Goal: Task Accomplishment & Management: Manage account settings

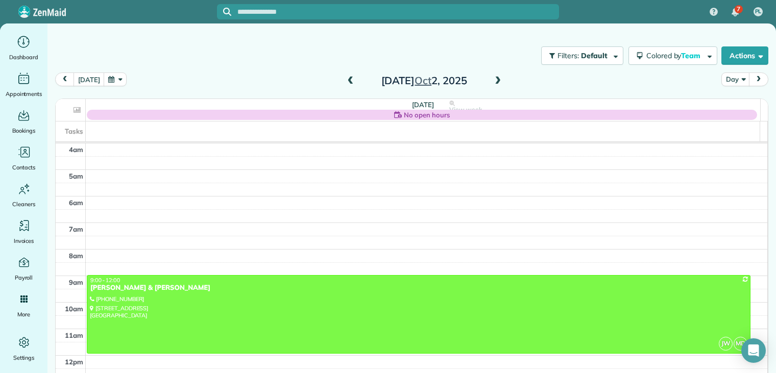
scroll to position [80, 0]
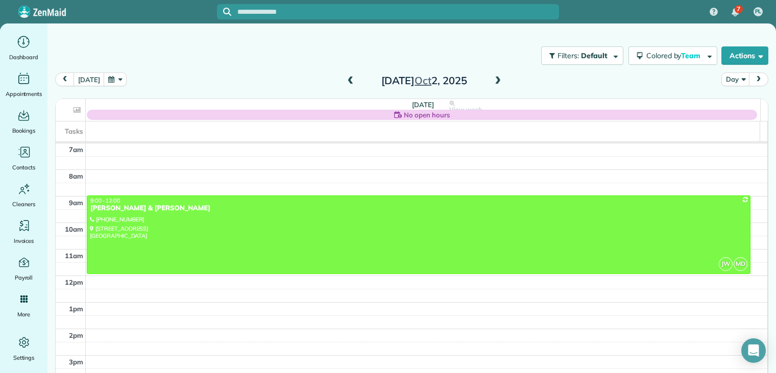
click at [260, 75] on div "today Day Thursday Oct 2, 2025" at bounding box center [411, 81] width 713 height 19
click at [260, 76] on div "today Day Thursday Oct 2, 2025" at bounding box center [411, 81] width 713 height 19
drag, startPoint x: 260, startPoint y: 76, endPoint x: 226, endPoint y: 77, distance: 34.7
click at [226, 77] on div "today Day Thursday Oct 2, 2025" at bounding box center [411, 81] width 713 height 19
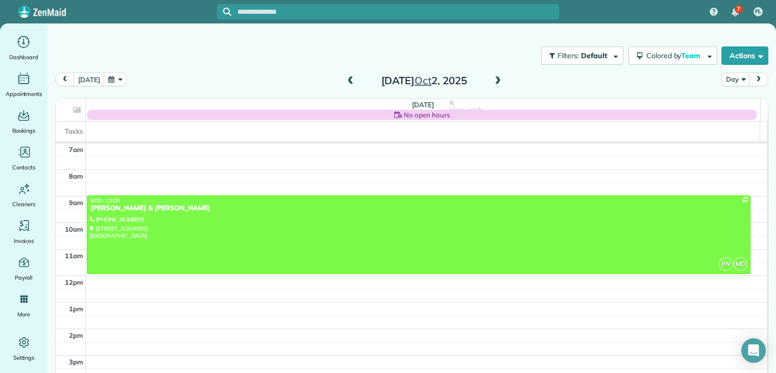
click at [226, 77] on div "today Day Thursday Oct 2, 2025" at bounding box center [411, 81] width 713 height 19
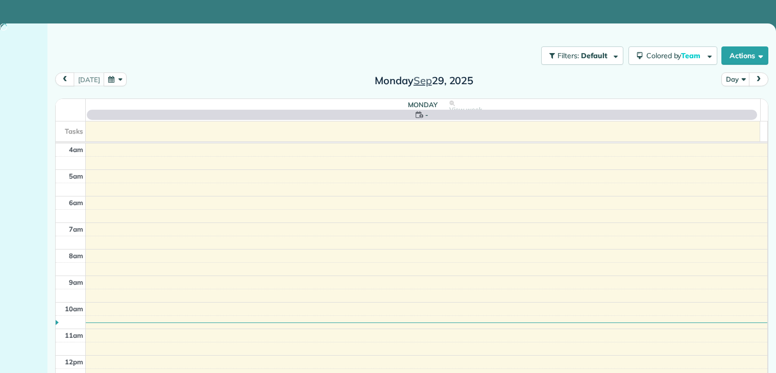
scroll to position [80, 0]
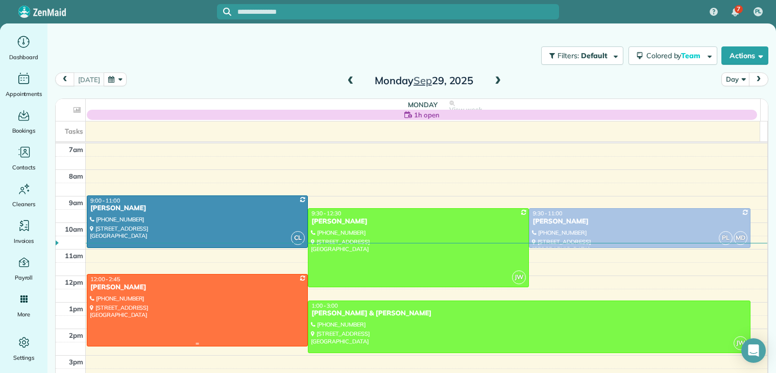
click at [141, 296] on div at bounding box center [197, 310] width 220 height 71
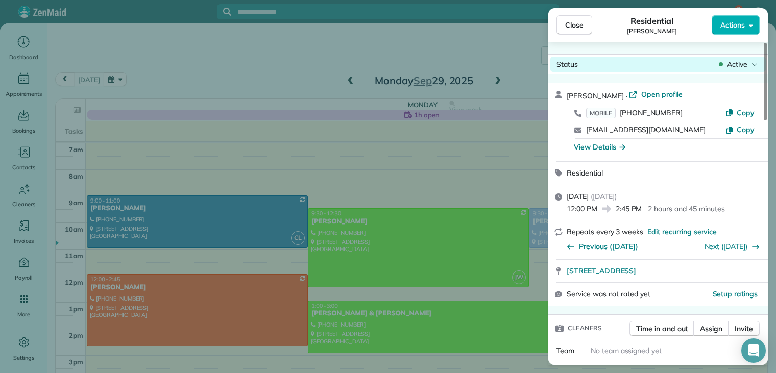
click at [739, 63] on span "Active" at bounding box center [737, 64] width 20 height 10
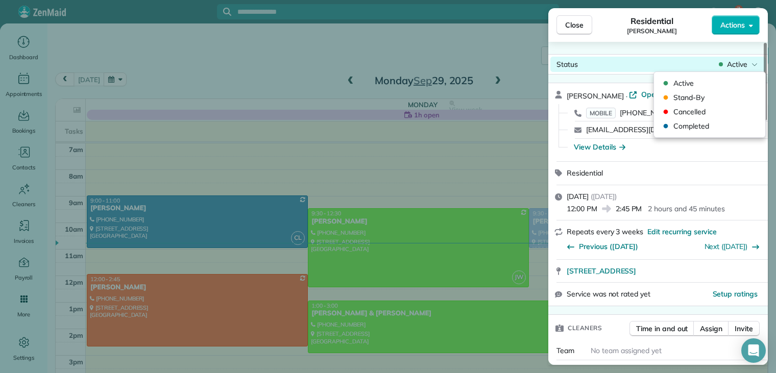
click at [739, 63] on span "Active" at bounding box center [737, 64] width 20 height 10
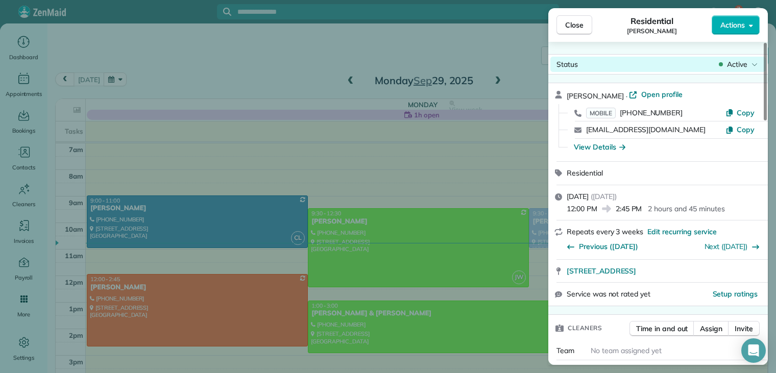
click at [739, 65] on span "Active" at bounding box center [737, 64] width 20 height 10
click at [737, 66] on span "Active" at bounding box center [737, 64] width 20 height 10
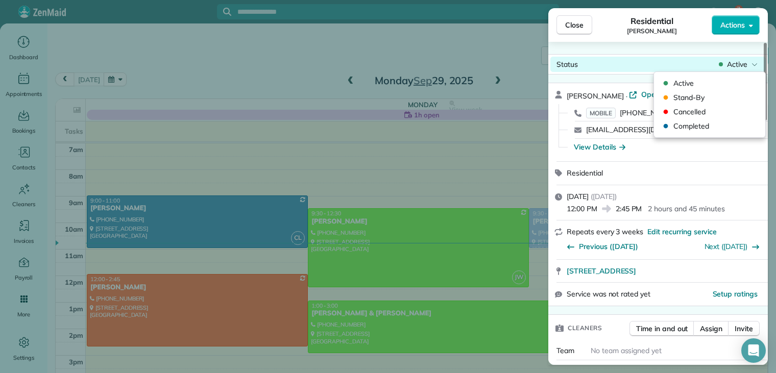
click at [737, 66] on span "Active" at bounding box center [737, 64] width 20 height 10
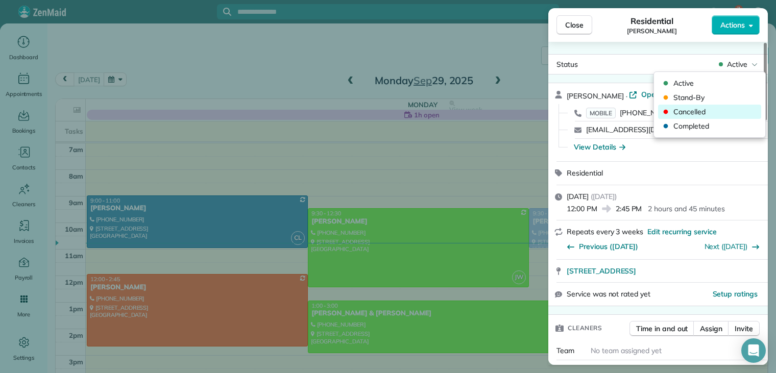
click at [688, 112] on span "Cancelled" at bounding box center [716, 112] width 86 height 10
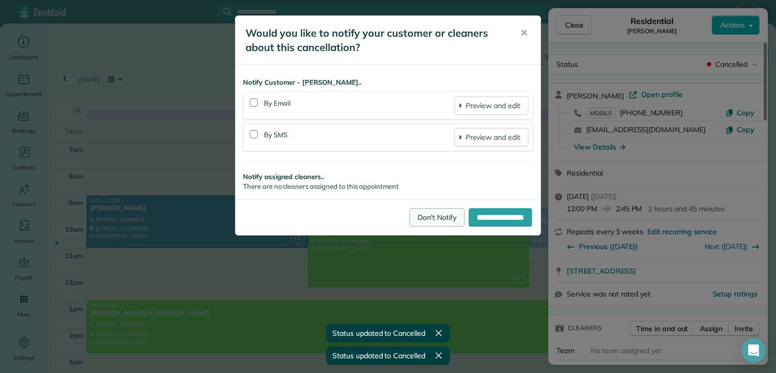
click at [410, 216] on link "Don't Notify" at bounding box center [436, 217] width 55 height 18
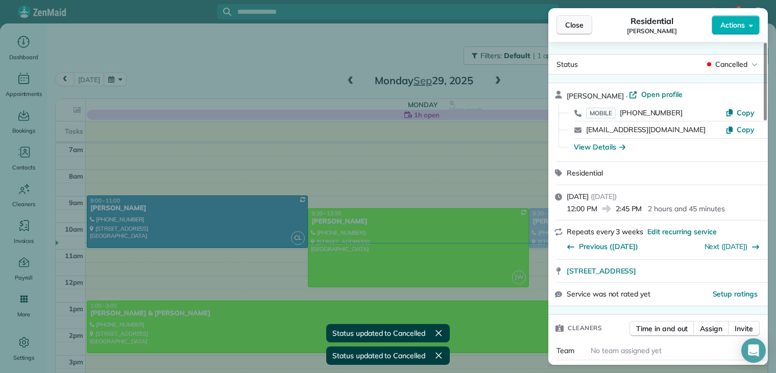
click at [579, 26] on span "Close" at bounding box center [574, 25] width 18 height 10
click at [579, 26] on div at bounding box center [388, 186] width 776 height 373
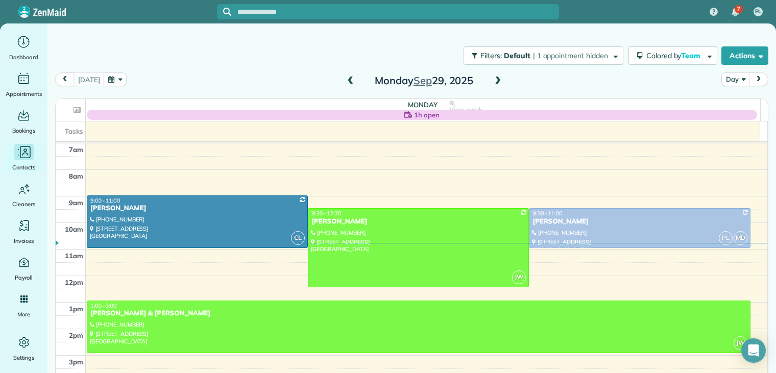
click at [27, 155] on icon "Main" at bounding box center [23, 151] width 15 height 15
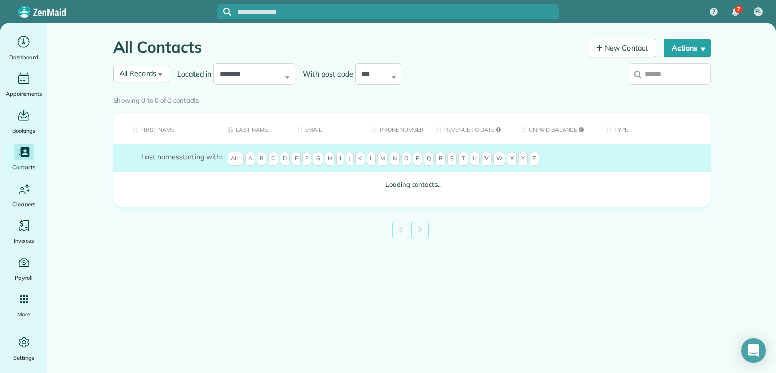
click at [647, 75] on input "search" at bounding box center [670, 73] width 82 height 21
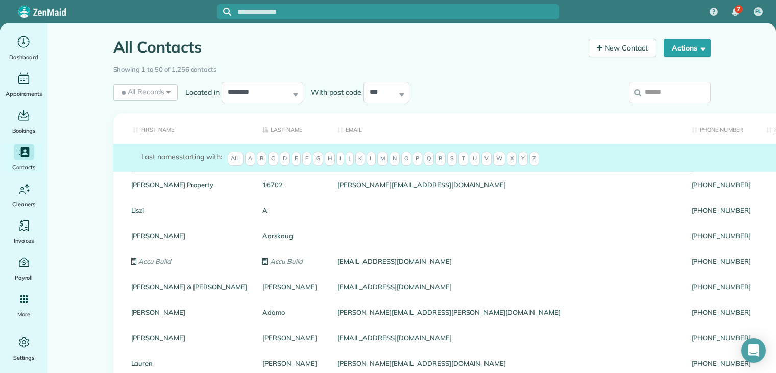
click at [657, 94] on input "search" at bounding box center [670, 92] width 82 height 21
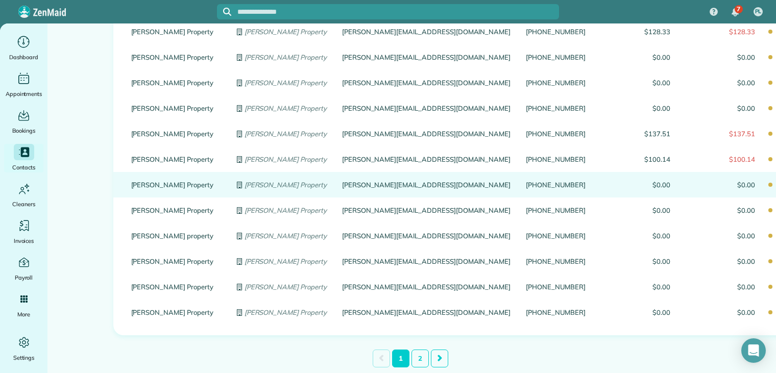
scroll to position [1174, 0]
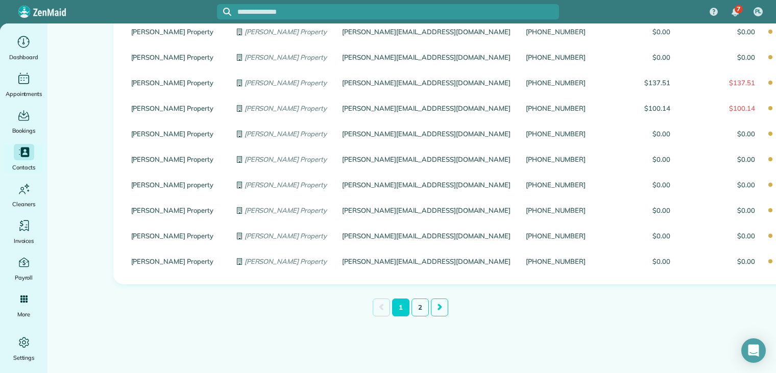
type input "**********"
click at [416, 308] on link "2" at bounding box center [419, 308] width 17 height 18
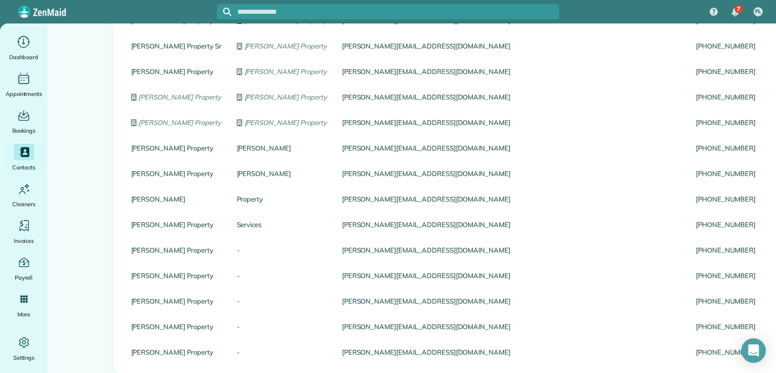
scroll to position [766, 0]
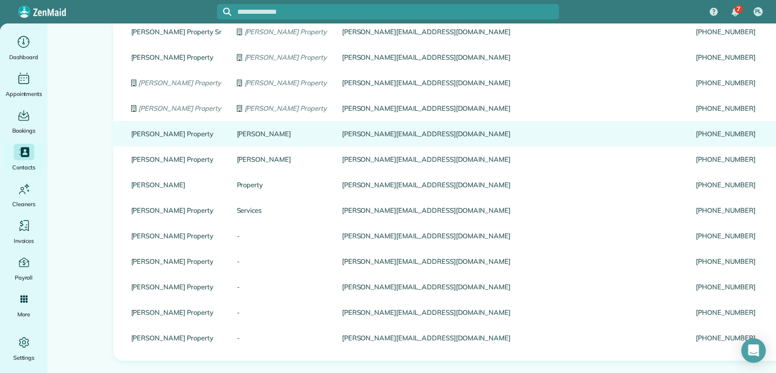
click at [162, 134] on link "Guerin Property" at bounding box center [176, 133] width 90 height 7
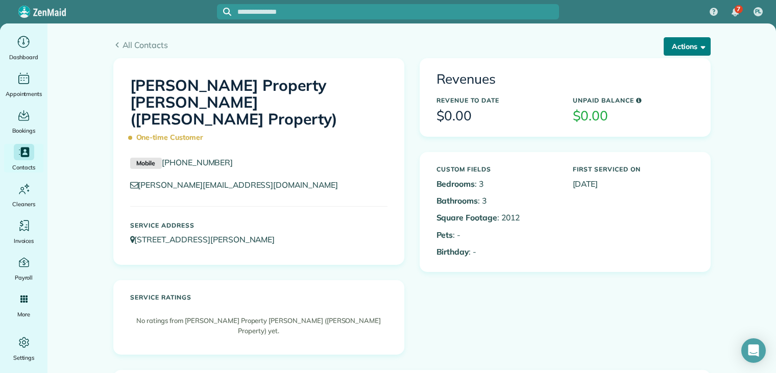
click at [681, 45] on button "Actions" at bounding box center [687, 46] width 47 height 18
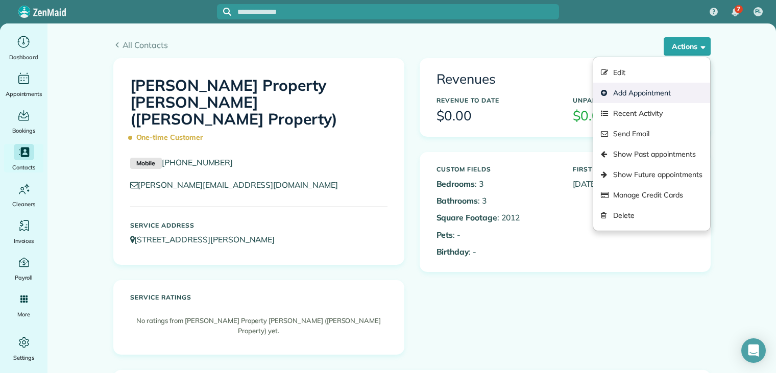
click at [641, 89] on link "Add Appointment" at bounding box center [651, 93] width 116 height 20
click at [641, 89] on div "Revenues" at bounding box center [565, 79] width 273 height 25
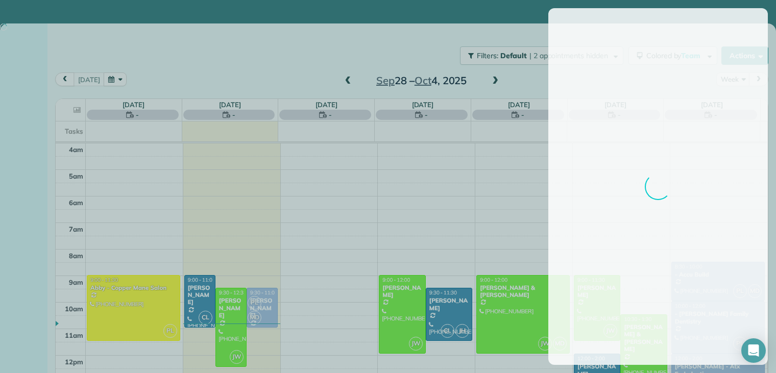
scroll to position [80, 0]
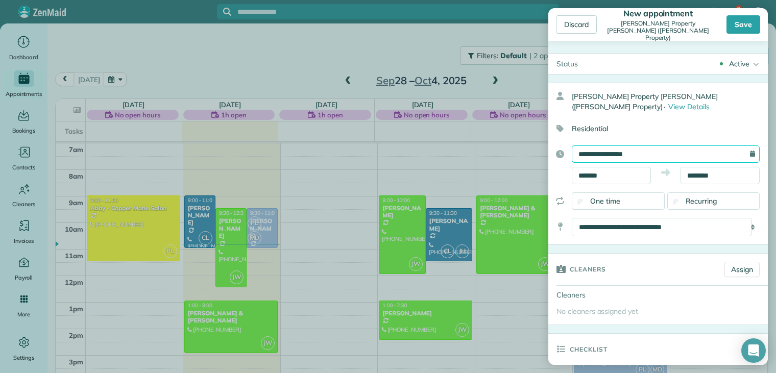
click at [646, 151] on input "**********" at bounding box center [666, 153] width 188 height 17
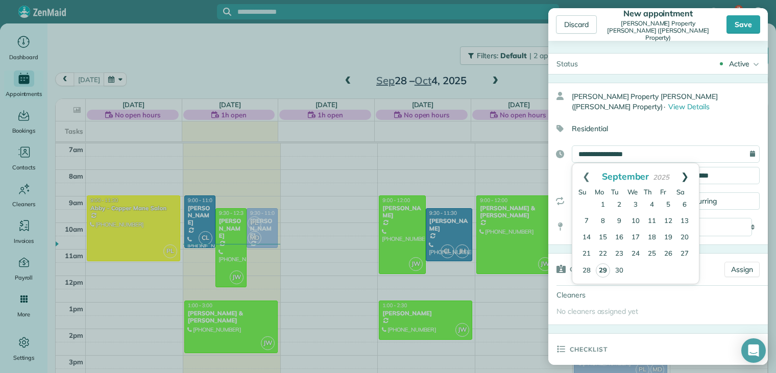
drag, startPoint x: 646, startPoint y: 151, endPoint x: 687, endPoint y: 176, distance: 47.6
click at [687, 176] on link "Next" at bounding box center [685, 176] width 28 height 26
click at [654, 204] on link "2" at bounding box center [652, 205] width 16 height 16
type input "**********"
click at [654, 204] on link "2" at bounding box center [652, 205] width 16 height 16
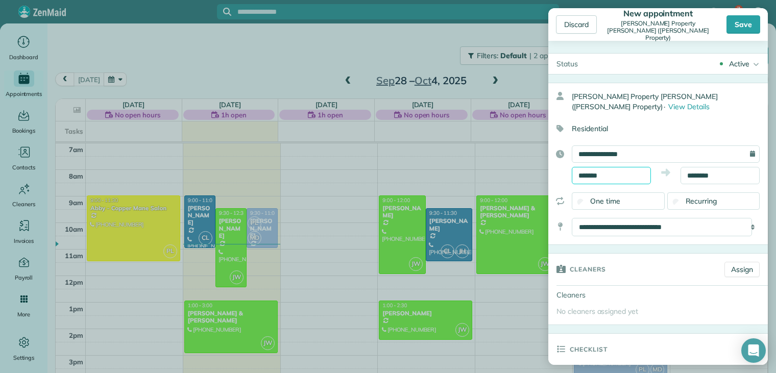
click at [617, 179] on body "7 PL Dashboard Appointments Bookings Contacts Cleaners Invoices Payroll Reports…" at bounding box center [388, 186] width 776 height 373
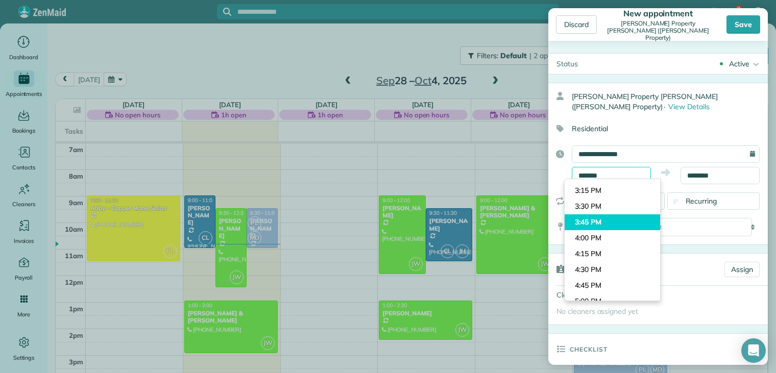
scroll to position [793, 0]
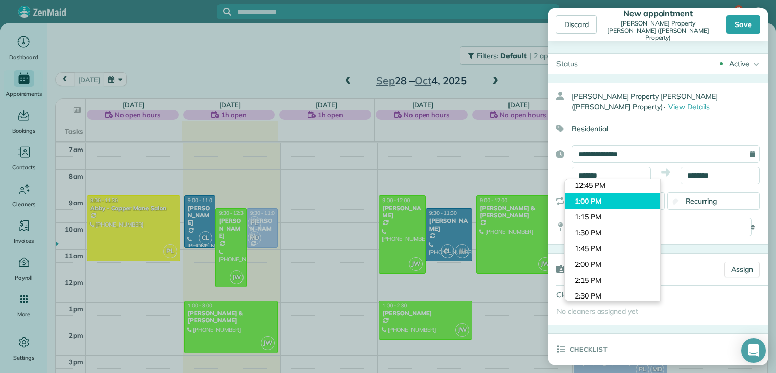
type input "*******"
click at [602, 198] on body "7 PL Dashboard Appointments Bookings Contacts Cleaners Invoices Payroll Reports…" at bounding box center [388, 186] width 776 height 373
click at [602, 198] on span "One time" at bounding box center [605, 201] width 30 height 9
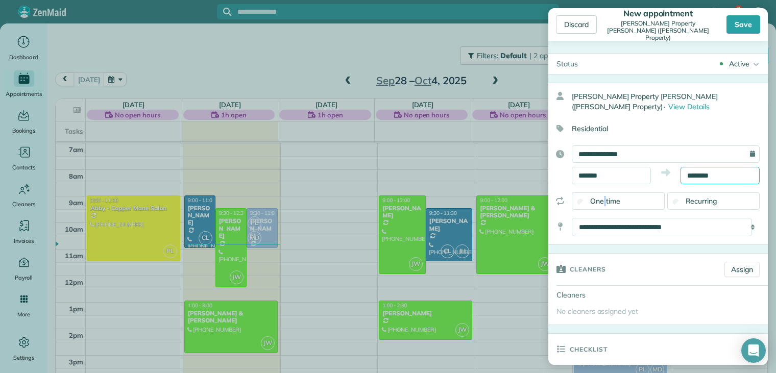
click at [717, 175] on input "********" at bounding box center [719, 175] width 79 height 17
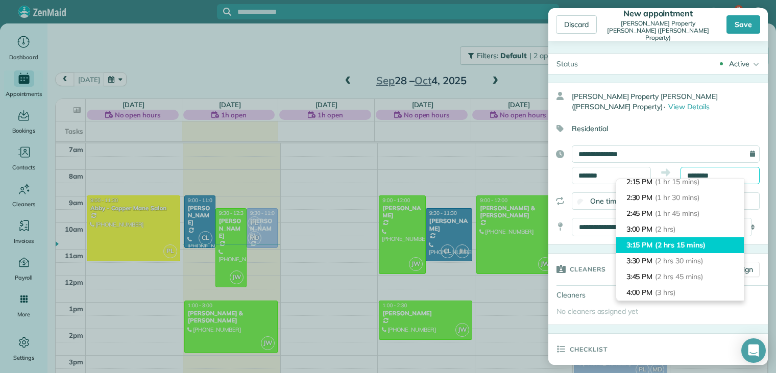
scroll to position [102, 0]
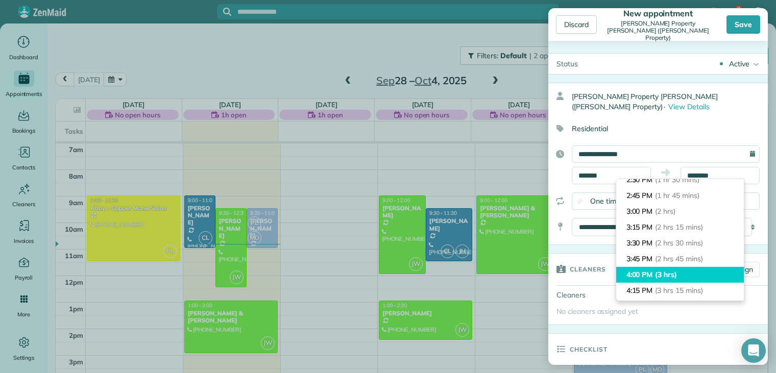
type input "*******"
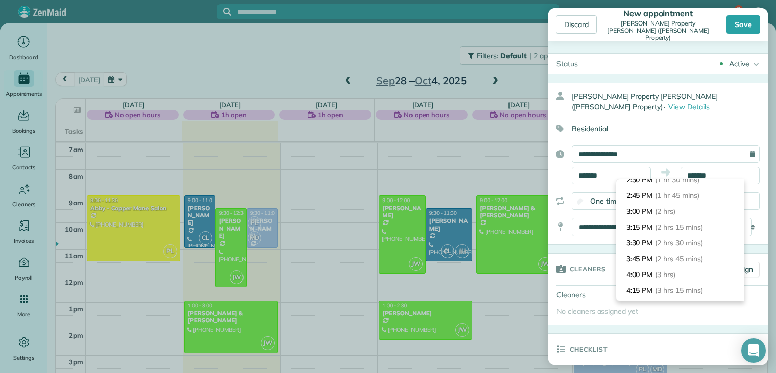
click at [653, 273] on li "4:00 PM (3 hrs)" at bounding box center [680, 275] width 128 height 16
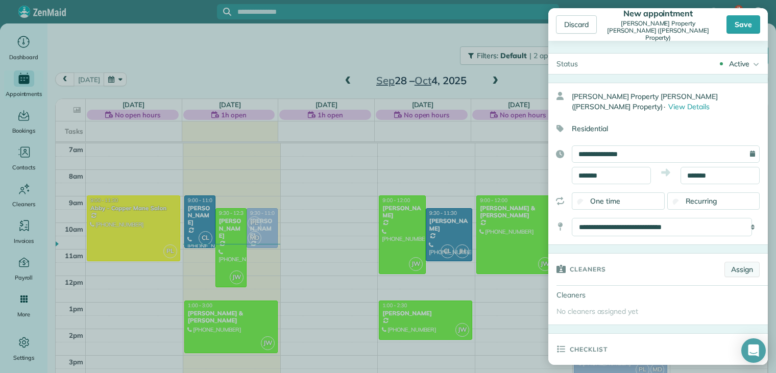
click at [735, 269] on link "Assign" at bounding box center [741, 269] width 35 height 15
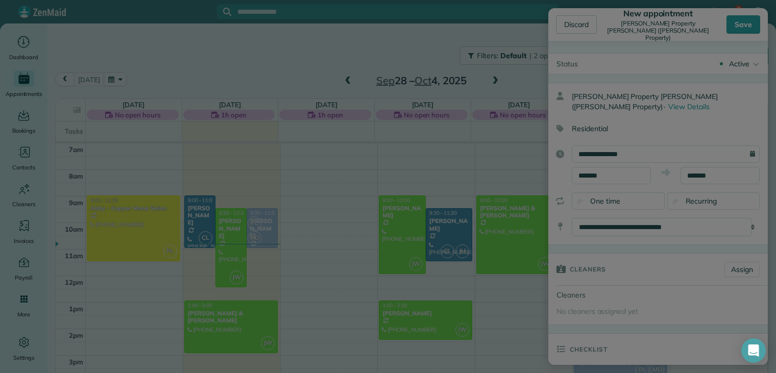
click at [734, 268] on div at bounding box center [388, 186] width 776 height 373
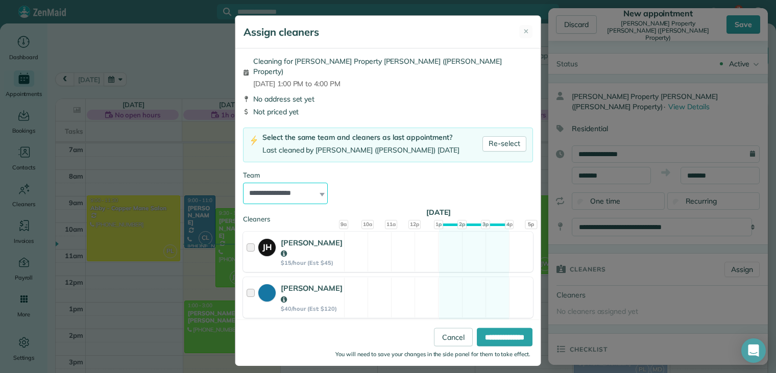
click at [267, 183] on select "**********" at bounding box center [285, 193] width 85 height 21
select select "*****"
click at [243, 183] on select "**********" at bounding box center [285, 193] width 85 height 21
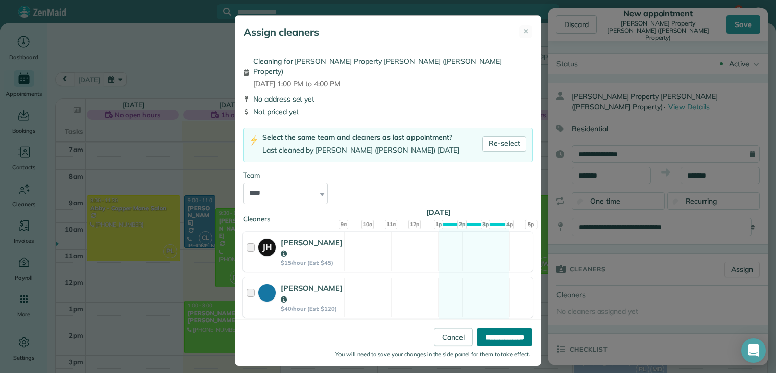
click at [481, 332] on input "**********" at bounding box center [505, 337] width 56 height 18
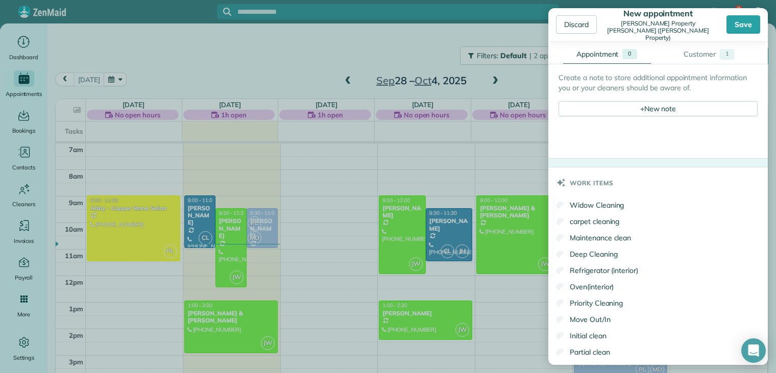
scroll to position [566, 0]
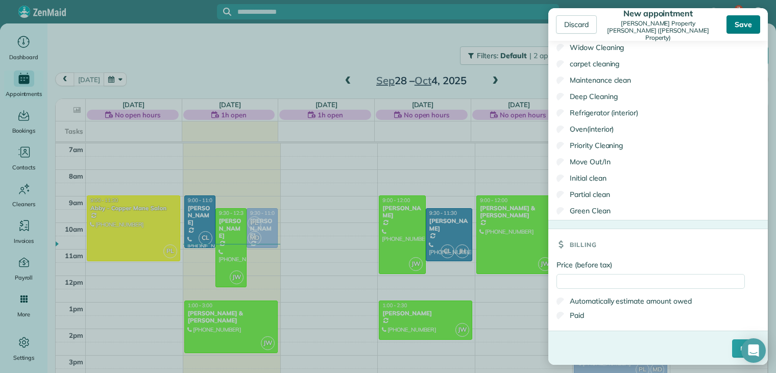
click at [746, 26] on div "Save" at bounding box center [743, 24] width 34 height 18
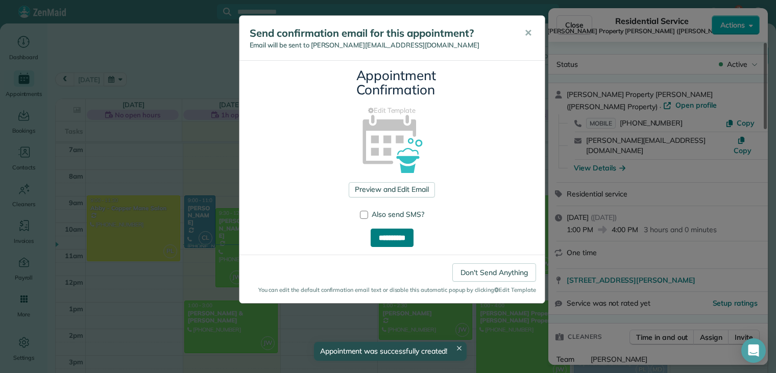
click at [397, 232] on input "**********" at bounding box center [392, 238] width 43 height 18
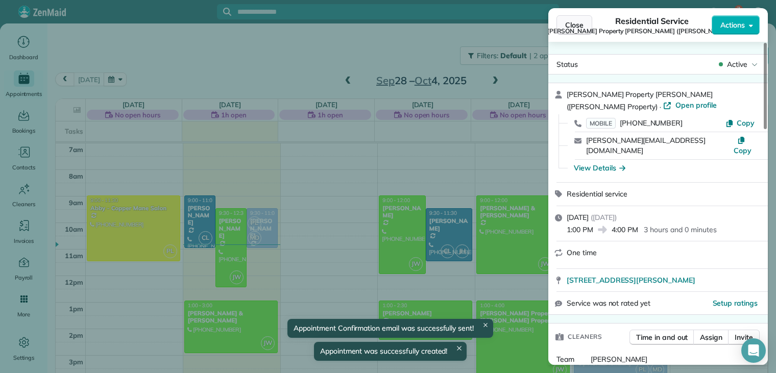
click at [578, 28] on span "Close" at bounding box center [574, 25] width 18 height 10
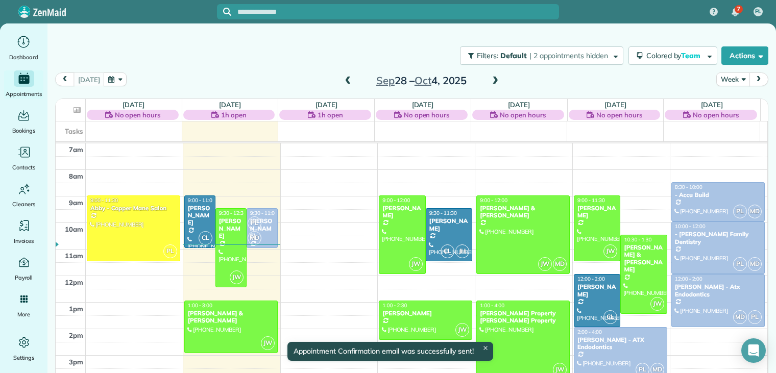
click at [718, 76] on button "Week" at bounding box center [732, 79] width 33 height 14
click at [719, 101] on link "Day" at bounding box center [757, 103] width 81 height 20
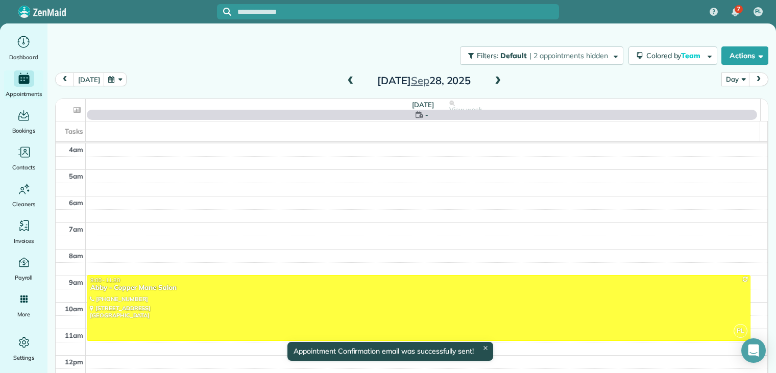
scroll to position [80, 0]
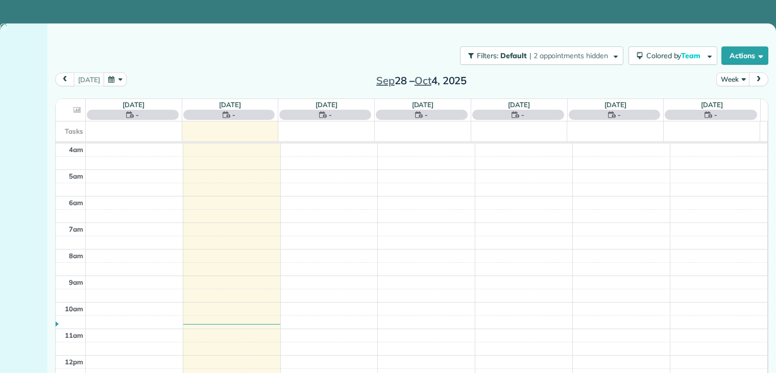
scroll to position [80, 0]
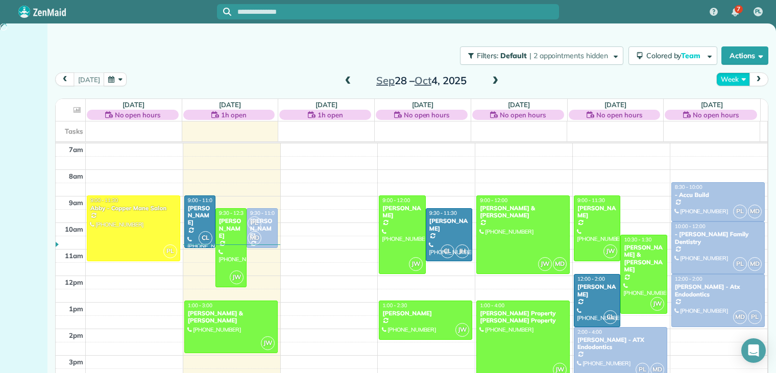
click at [725, 80] on button "Week" at bounding box center [732, 79] width 33 height 14
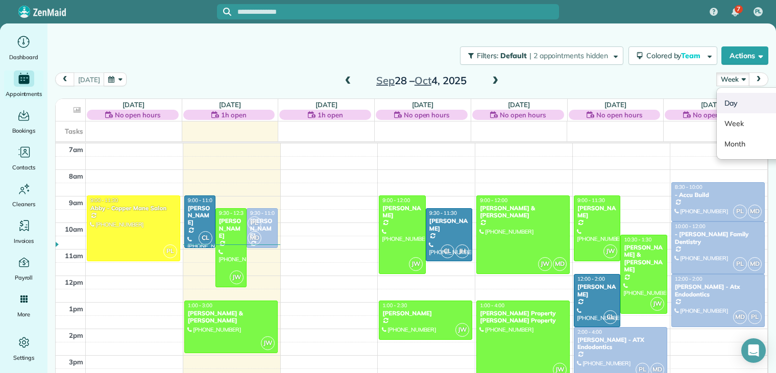
click at [726, 100] on link "Day" at bounding box center [757, 103] width 81 height 20
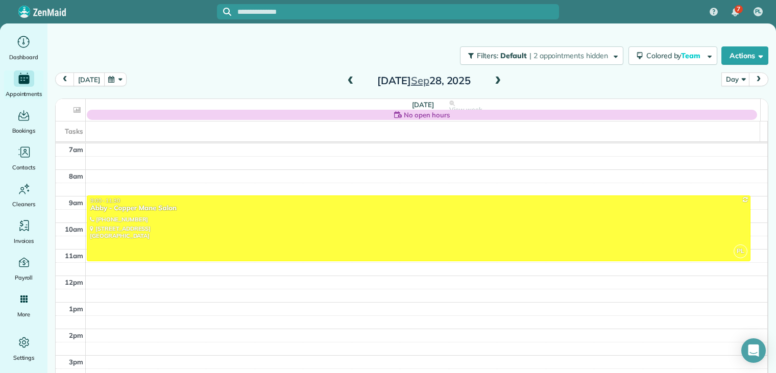
click at [92, 79] on button "[DATE]" at bounding box center [89, 79] width 31 height 14
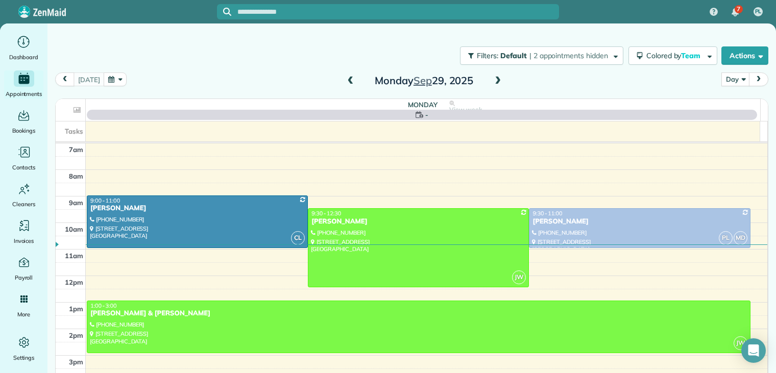
click at [493, 81] on span at bounding box center [497, 81] width 11 height 9
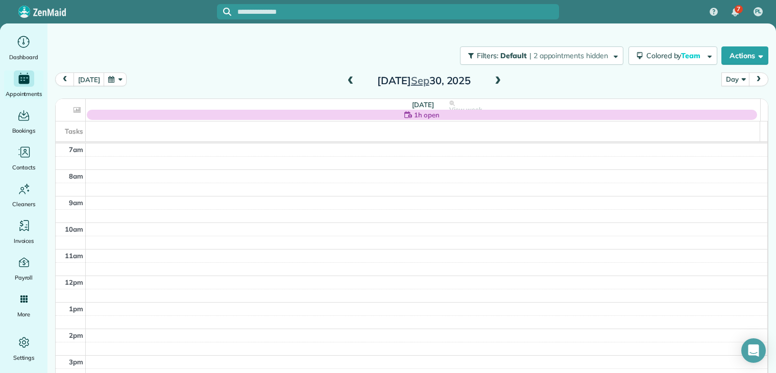
click at [492, 81] on span at bounding box center [497, 81] width 11 height 9
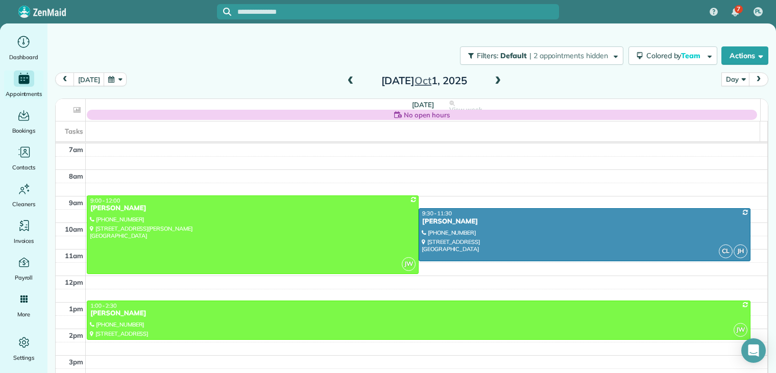
click at [492, 81] on span at bounding box center [497, 81] width 11 height 9
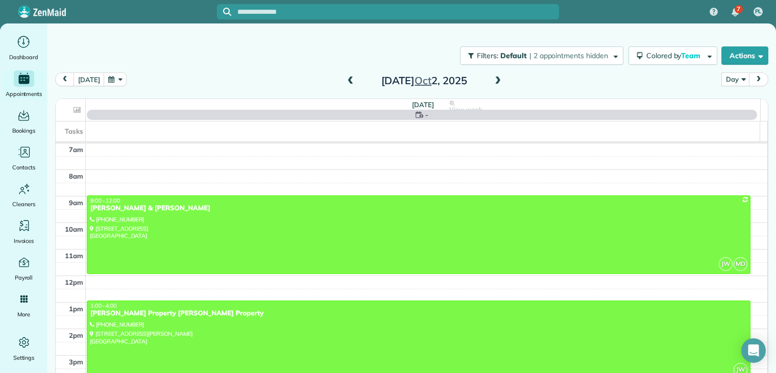
click at [492, 81] on span at bounding box center [497, 81] width 11 height 9
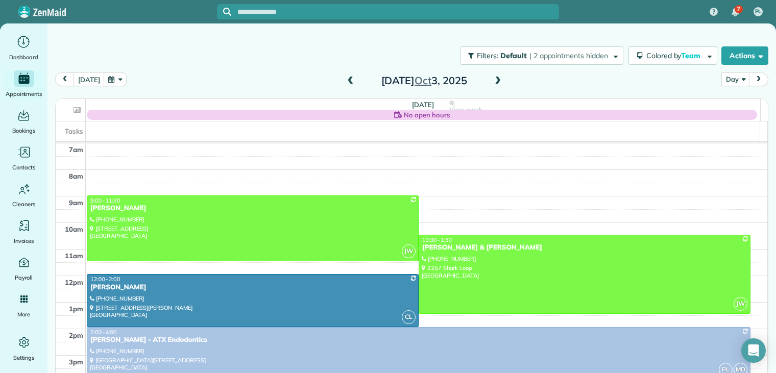
click at [345, 80] on span at bounding box center [350, 81] width 11 height 9
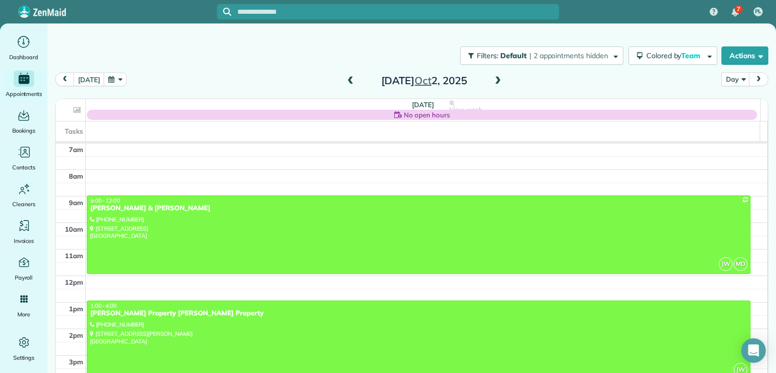
click at [125, 310] on div "Guerin Property Parker - Guerin Property" at bounding box center [418, 313] width 657 height 9
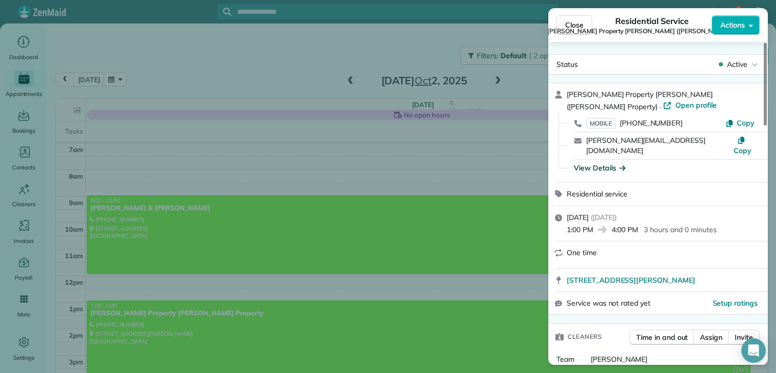
click at [621, 165] on icon "button" at bounding box center [622, 167] width 6 height 5
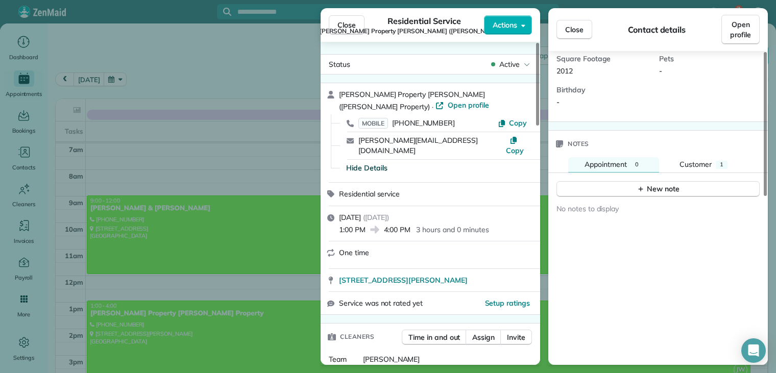
scroll to position [306, 0]
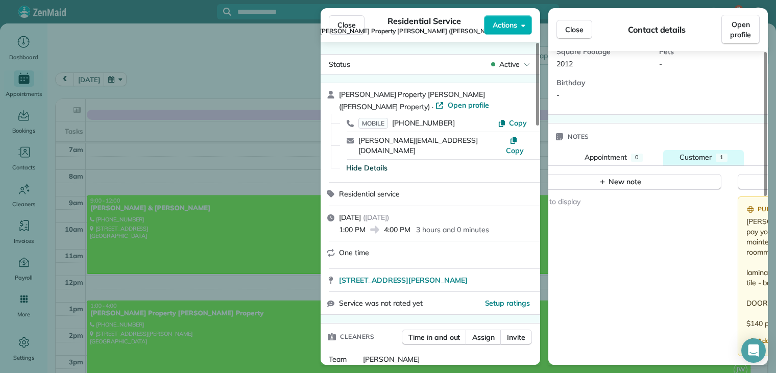
click at [699, 153] on span "Customer" at bounding box center [695, 157] width 32 height 9
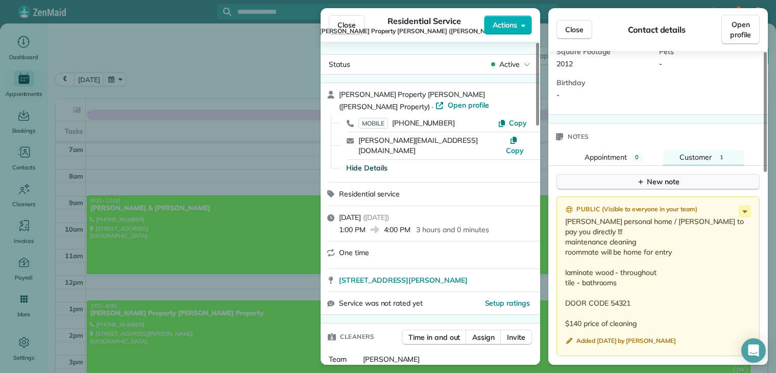
click at [670, 177] on div "New note" at bounding box center [658, 182] width 43 height 11
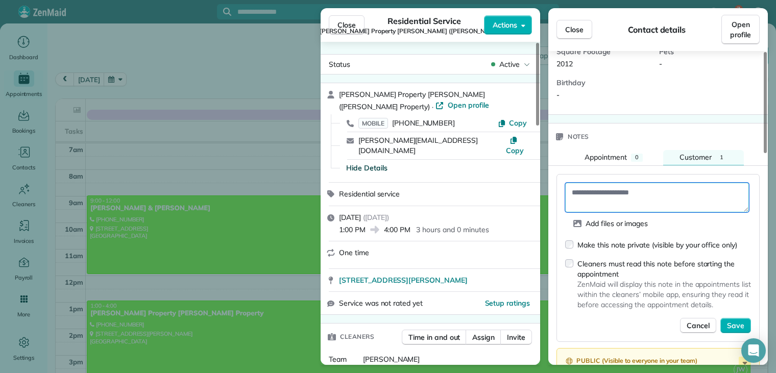
click at [605, 183] on textarea at bounding box center [657, 198] width 184 height 30
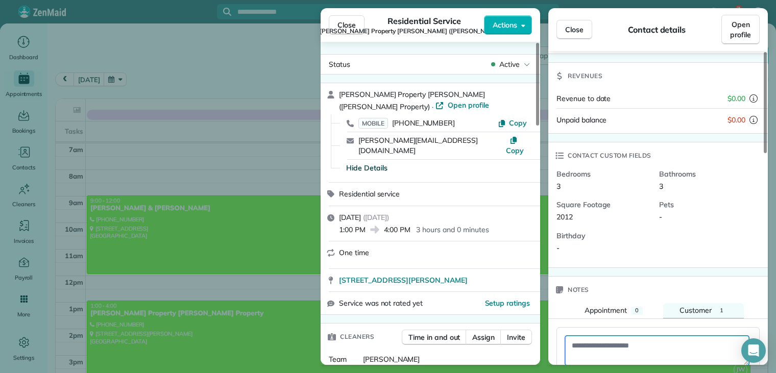
scroll to position [255, 0]
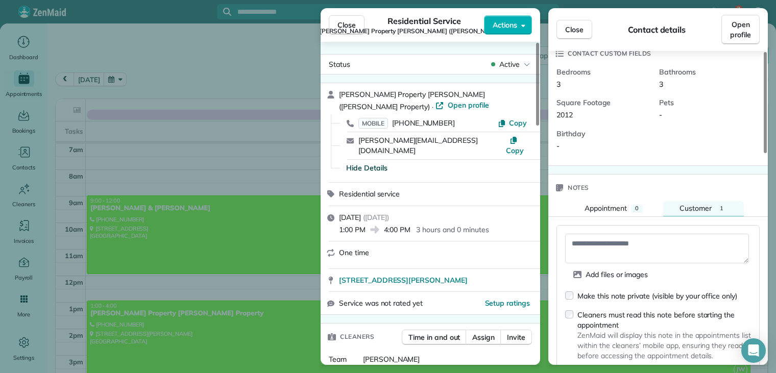
click at [605, 129] on div "Bedrooms 3 Bathrooms 3 Square Footage 2012 Pets - Birthday -" at bounding box center [654, 114] width 213 height 95
click at [595, 234] on textarea at bounding box center [657, 249] width 184 height 30
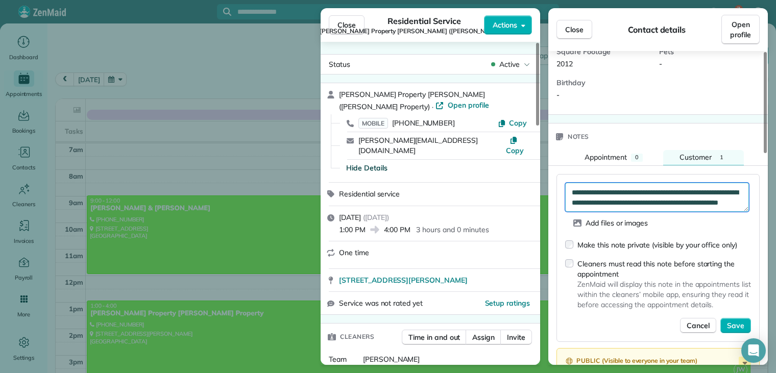
scroll to position [357, 0]
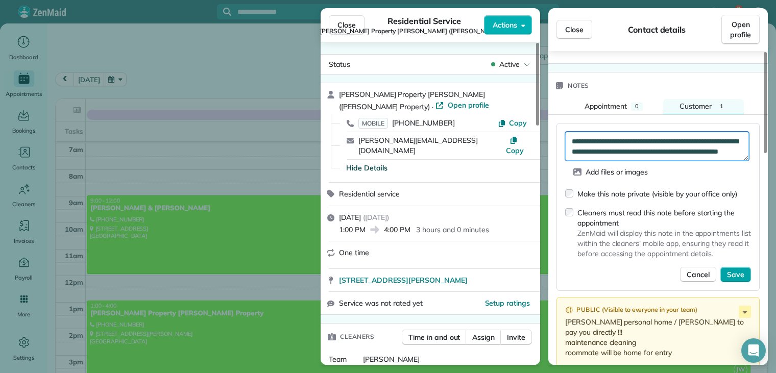
type textarea "**********"
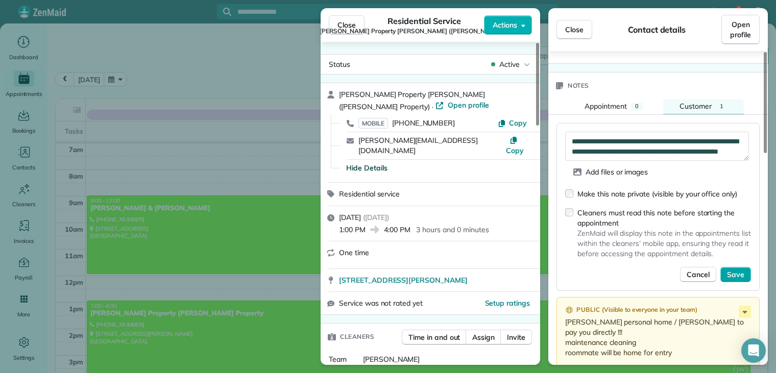
click at [741, 270] on span "Save" at bounding box center [735, 275] width 17 height 10
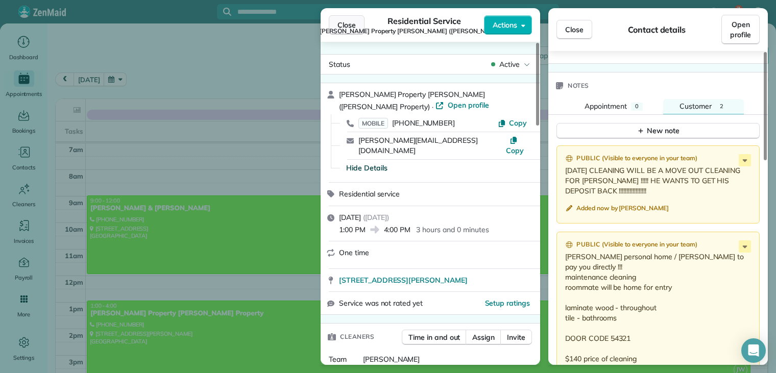
click at [341, 26] on span "Close" at bounding box center [346, 25] width 18 height 10
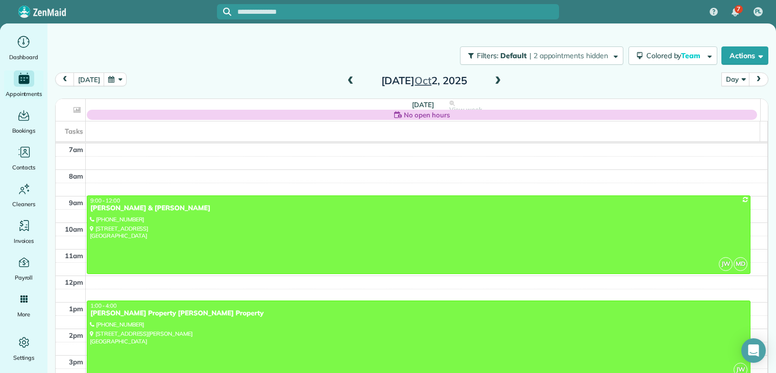
click at [152, 314] on div "Guerin Property Parker - Guerin Property" at bounding box center [418, 313] width 657 height 9
click at [147, 313] on div "Guerin Property Parker - Guerin Property" at bounding box center [418, 313] width 657 height 9
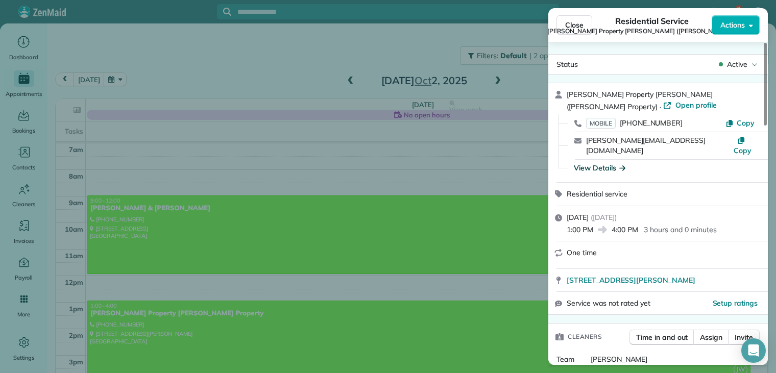
click at [623, 165] on icon "button" at bounding box center [622, 167] width 6 height 5
click at [623, 163] on div "View Details" at bounding box center [664, 168] width 189 height 11
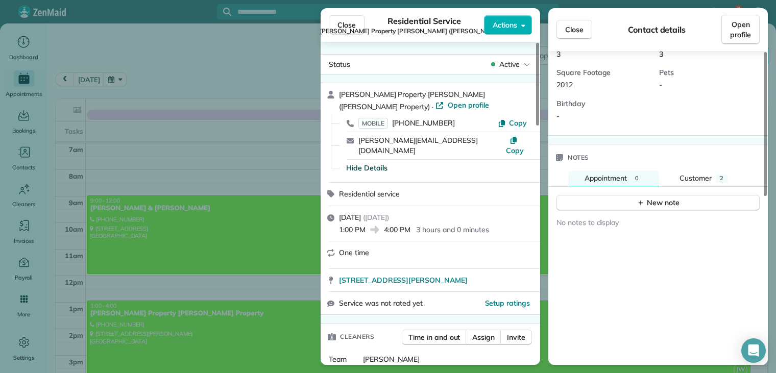
scroll to position [306, 0]
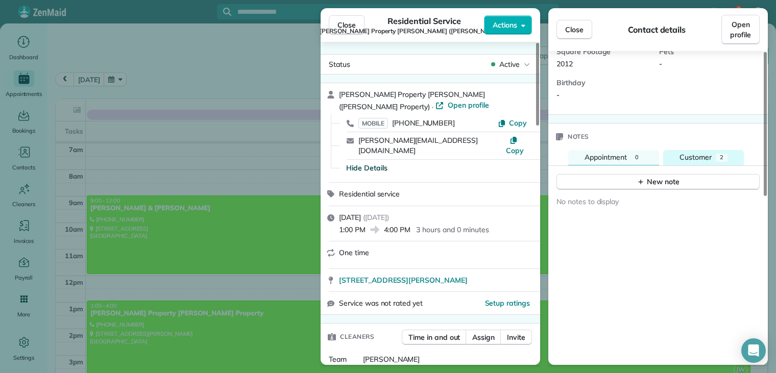
click at [700, 153] on span "Customer" at bounding box center [695, 157] width 32 height 9
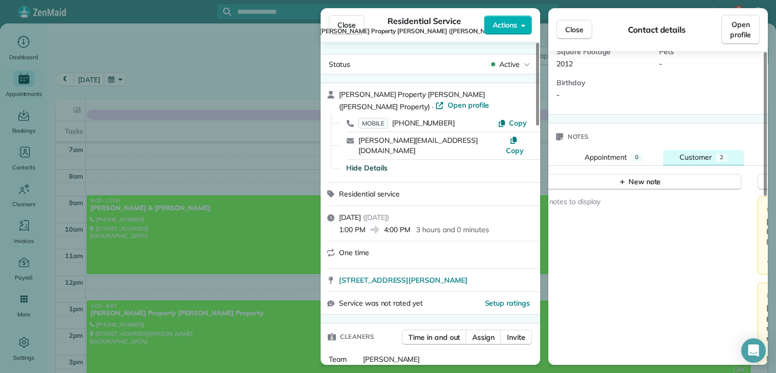
click at [700, 153] on span "Customer" at bounding box center [695, 157] width 32 height 9
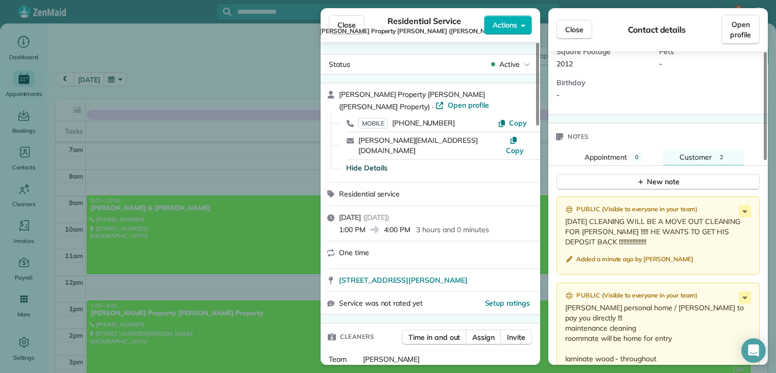
scroll to position [357, 0]
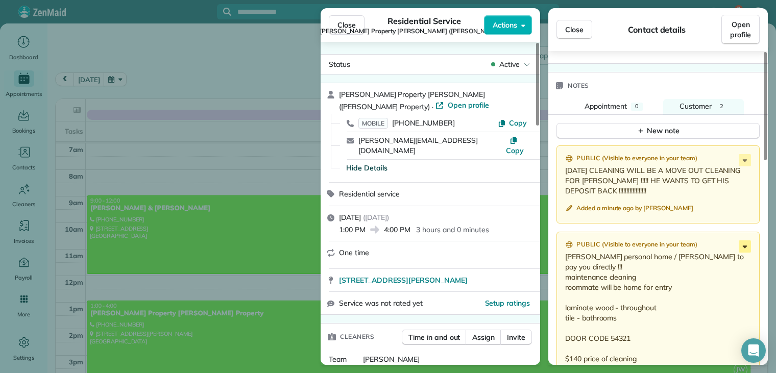
click at [745, 240] on icon at bounding box center [745, 246] width 12 height 12
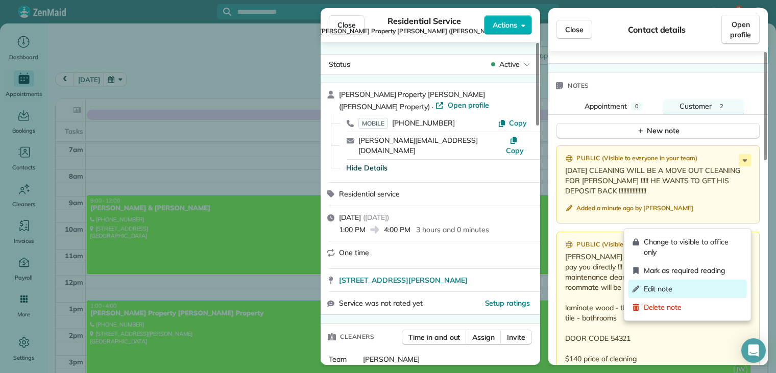
click at [672, 288] on span "Edit note" at bounding box center [693, 289] width 99 height 10
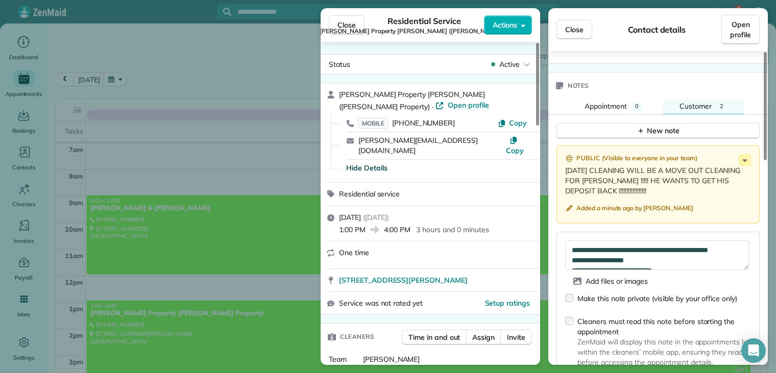
click at [672, 312] on div "Cleaners must read this note before starting the appointment ZenMaid will displ…" at bounding box center [658, 344] width 186 height 64
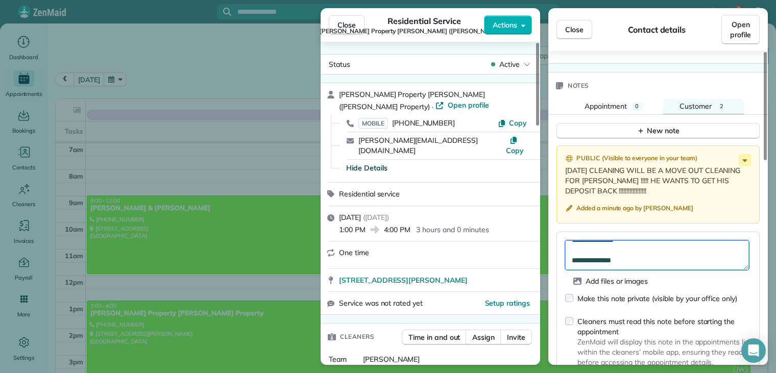
scroll to position [82, 0]
click at [588, 240] on textarea "**********" at bounding box center [657, 255] width 184 height 30
click at [577, 240] on textarea "**********" at bounding box center [657, 255] width 184 height 30
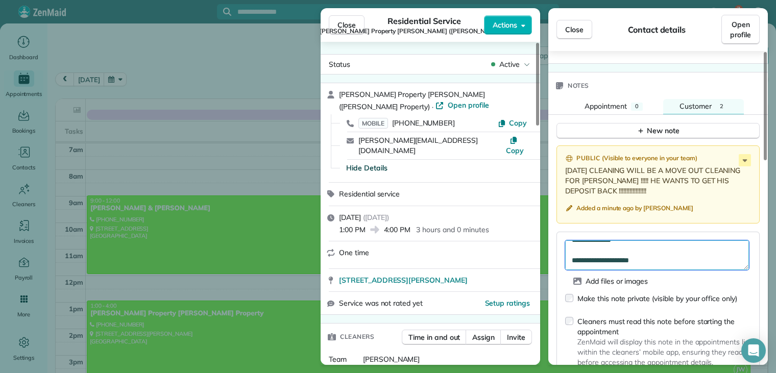
click at [577, 240] on textarea "**********" at bounding box center [657, 255] width 184 height 30
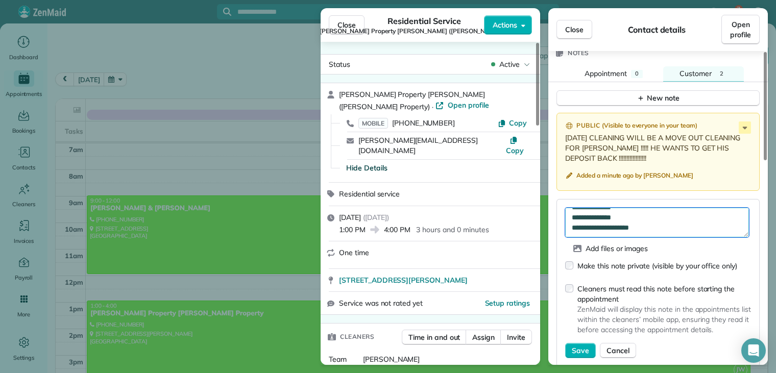
scroll to position [408, 0]
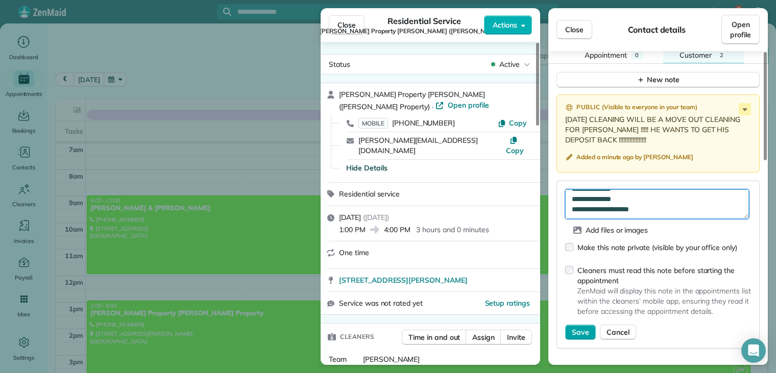
type textarea "**********"
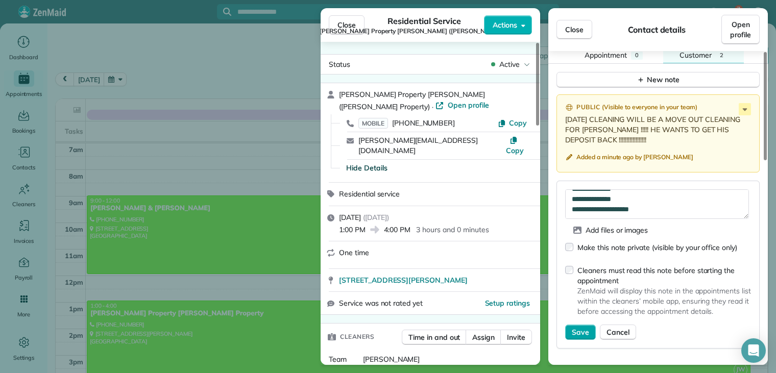
click at [580, 327] on span "Save" at bounding box center [580, 332] width 17 height 10
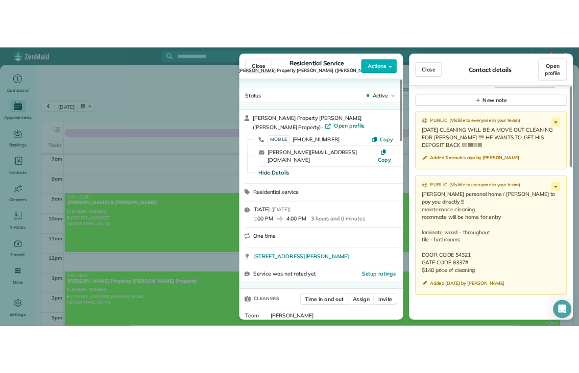
scroll to position [357, 0]
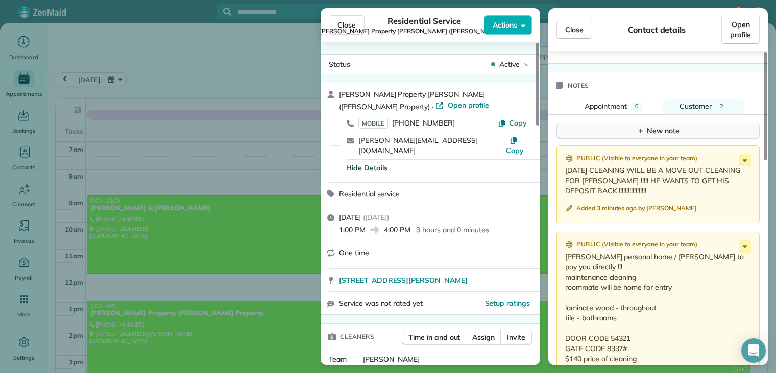
click at [677, 126] on div "New note" at bounding box center [658, 131] width 43 height 11
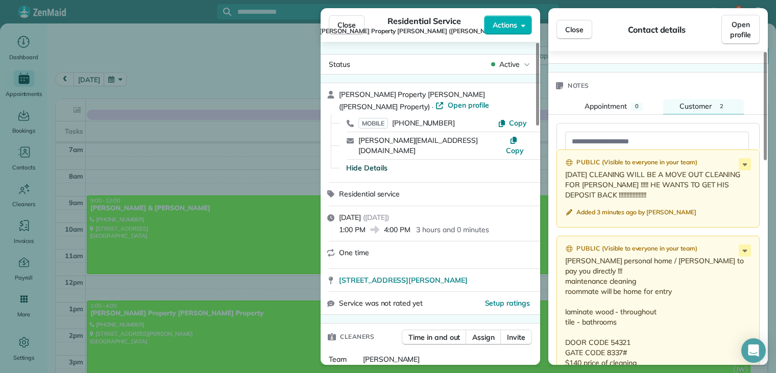
click at [677, 123] on div "Add files or images Make this note private (visible by your office only) Cleane…" at bounding box center [657, 207] width 203 height 168
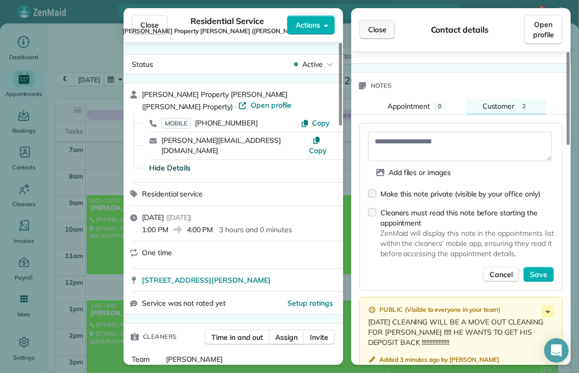
click at [380, 29] on span "Close" at bounding box center [377, 30] width 18 height 10
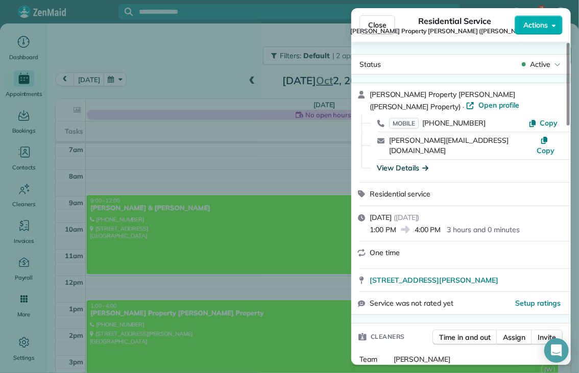
click at [425, 162] on icon "button" at bounding box center [425, 167] width 6 height 10
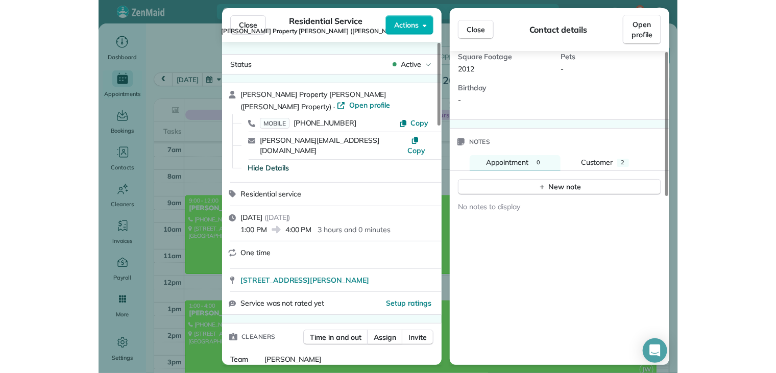
scroll to position [306, 0]
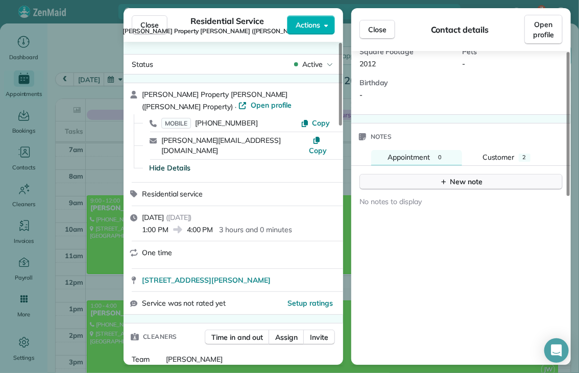
click at [474, 177] on div "New note" at bounding box center [460, 182] width 43 height 11
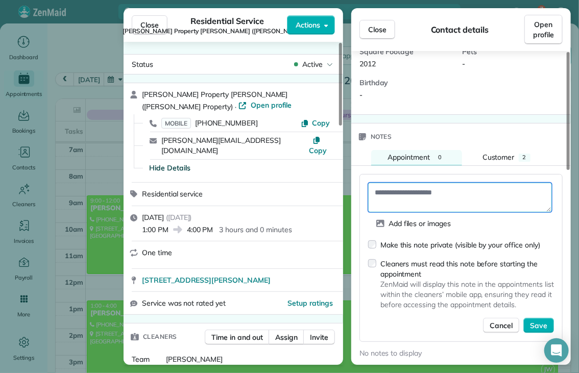
click at [445, 183] on textarea at bounding box center [460, 198] width 184 height 30
type textarea "**********"
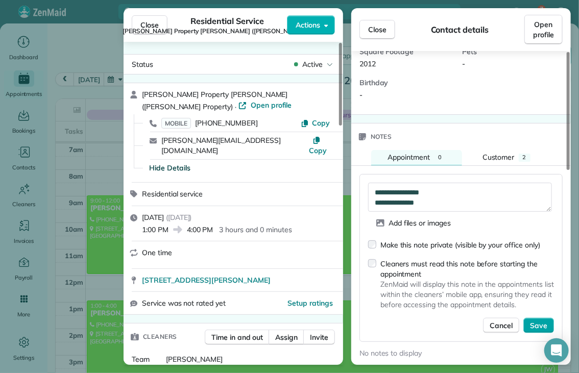
click at [545, 321] on span "Save" at bounding box center [538, 326] width 17 height 10
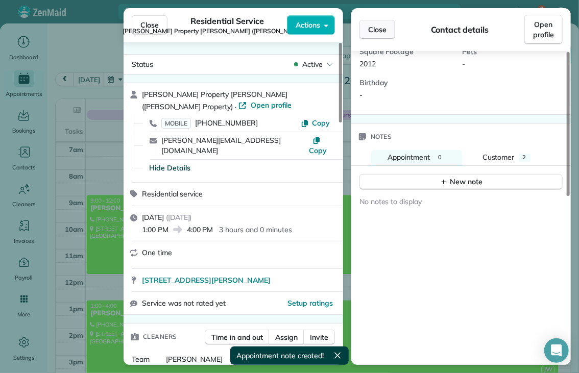
click at [374, 32] on span "Close" at bounding box center [377, 30] width 18 height 10
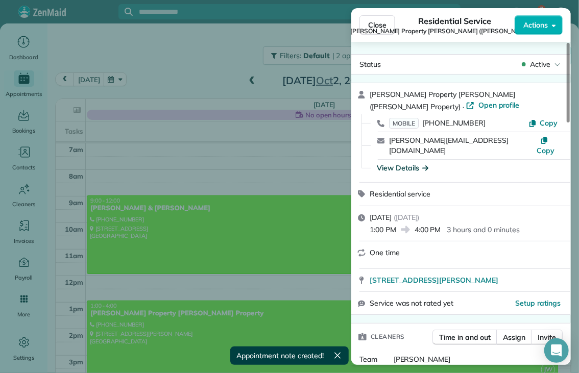
click at [381, 27] on span "Close" at bounding box center [377, 25] width 18 height 10
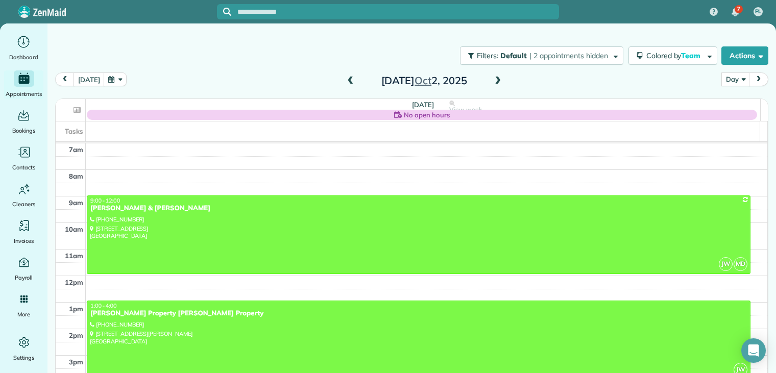
click at [149, 314] on div "Guerin Property Parker - Guerin Property" at bounding box center [418, 313] width 657 height 9
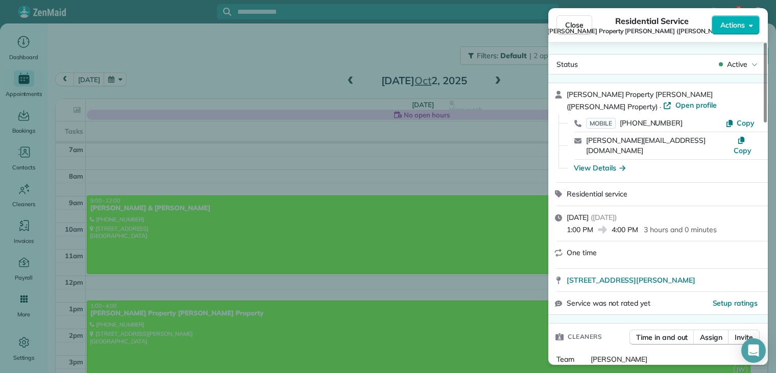
click at [625, 163] on div "View Details" at bounding box center [664, 168] width 189 height 11
click at [623, 165] on icon "button" at bounding box center [622, 167] width 6 height 5
click at [623, 163] on div "View Details" at bounding box center [664, 168] width 189 height 11
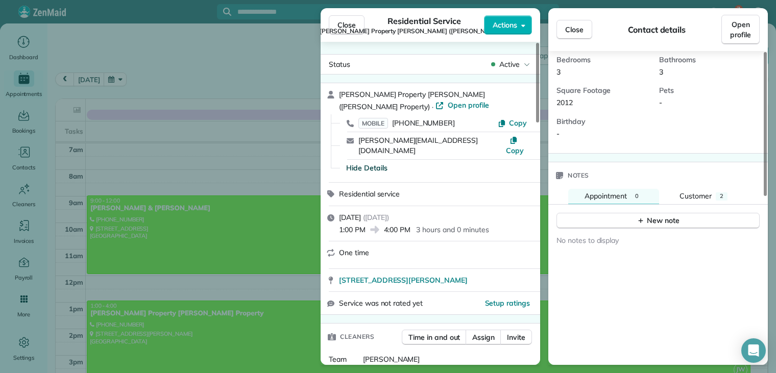
scroll to position [306, 0]
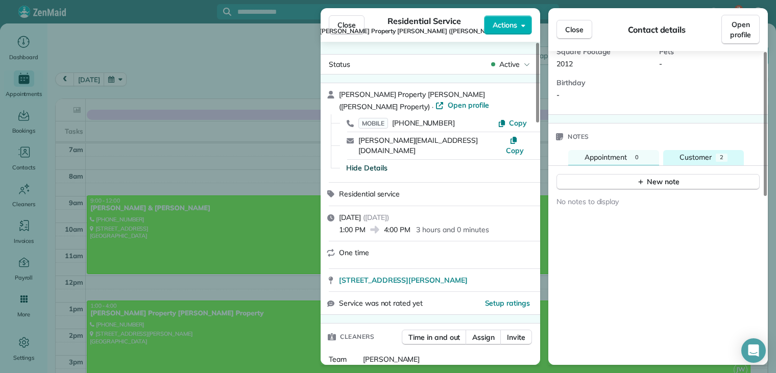
click at [702, 153] on span "Customer" at bounding box center [695, 157] width 32 height 9
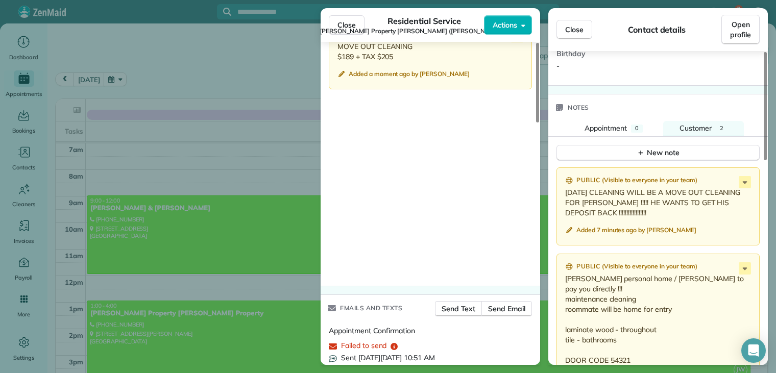
scroll to position [769, 0]
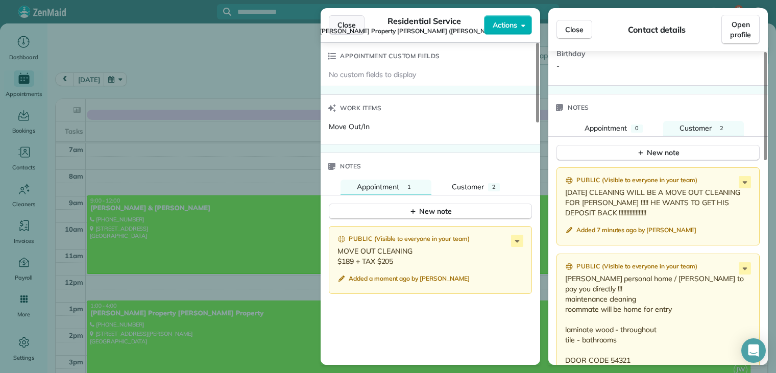
click at [349, 25] on span "Close" at bounding box center [346, 25] width 18 height 10
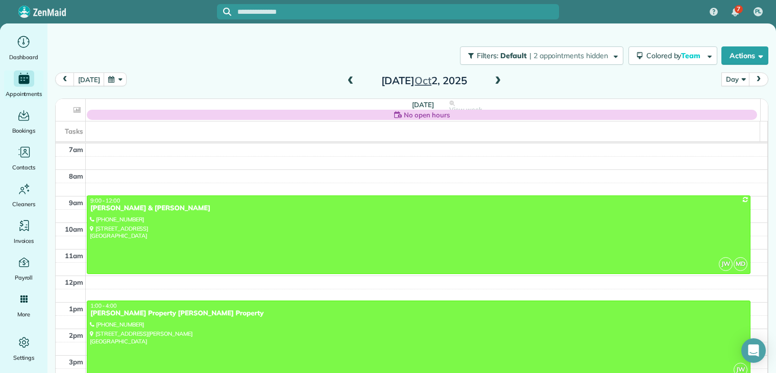
click at [349, 25] on div at bounding box center [388, 186] width 776 height 373
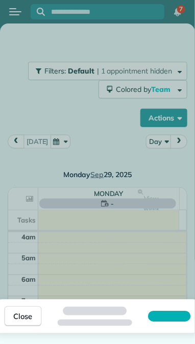
scroll to position [36, 0]
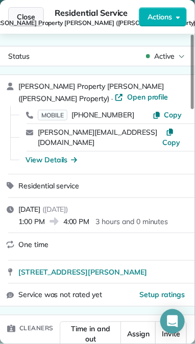
click at [23, 18] on span "Close" at bounding box center [26, 17] width 18 height 10
